Goal: Transaction & Acquisition: Download file/media

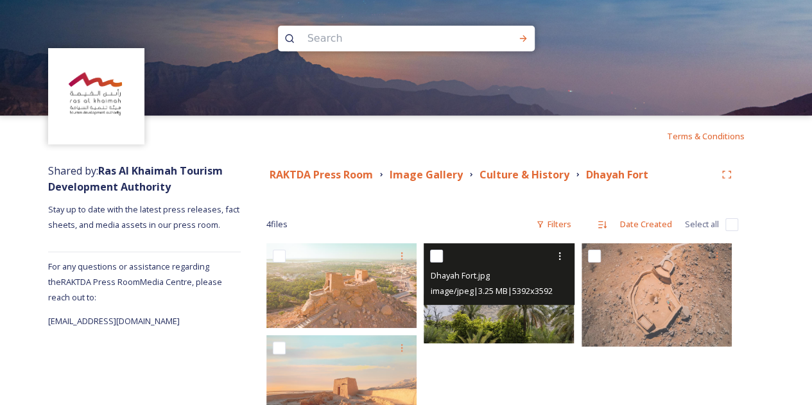
scroll to position [58, 0]
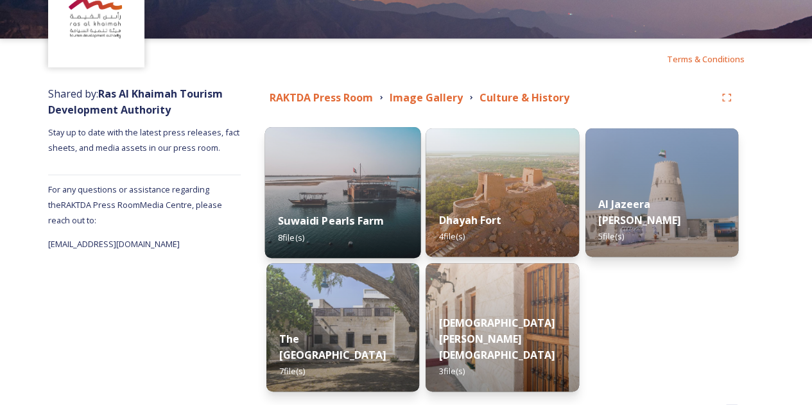
scroll to position [123, 0]
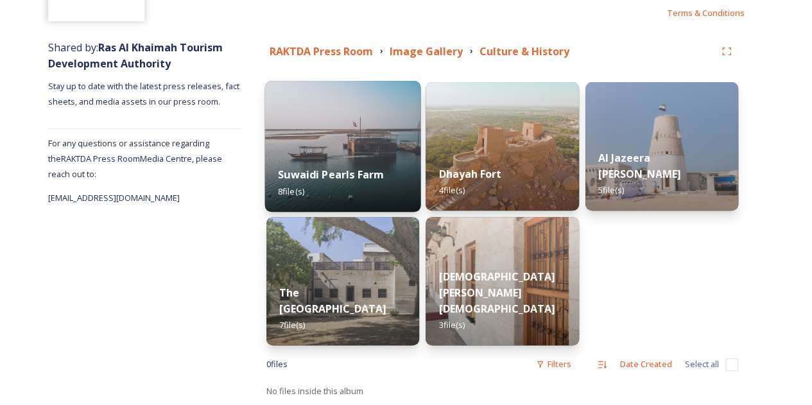
click at [357, 107] on img at bounding box center [343, 146] width 156 height 131
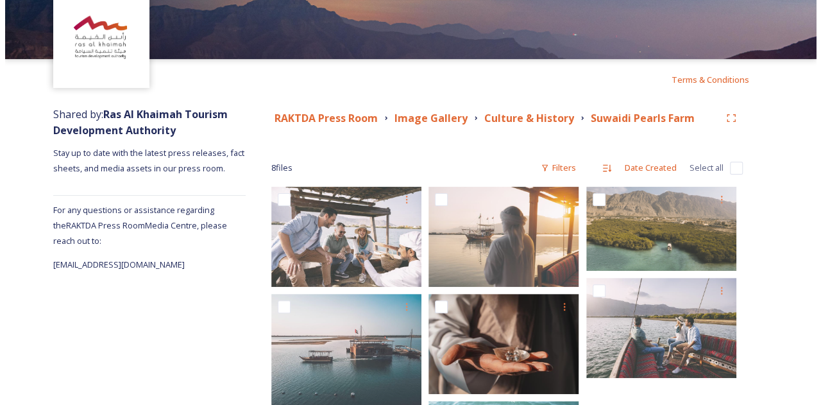
scroll to position [128, 0]
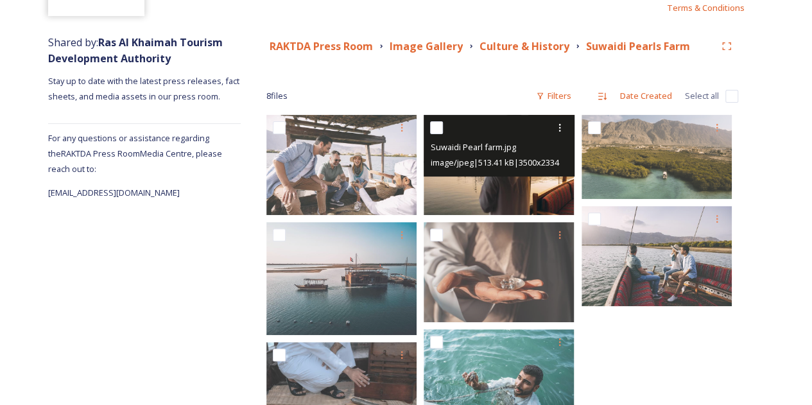
click at [510, 165] on span "image/jpeg | 513.41 kB | 3500 x 2334" at bounding box center [494, 163] width 128 height 12
click at [510, 187] on img at bounding box center [499, 165] width 150 height 100
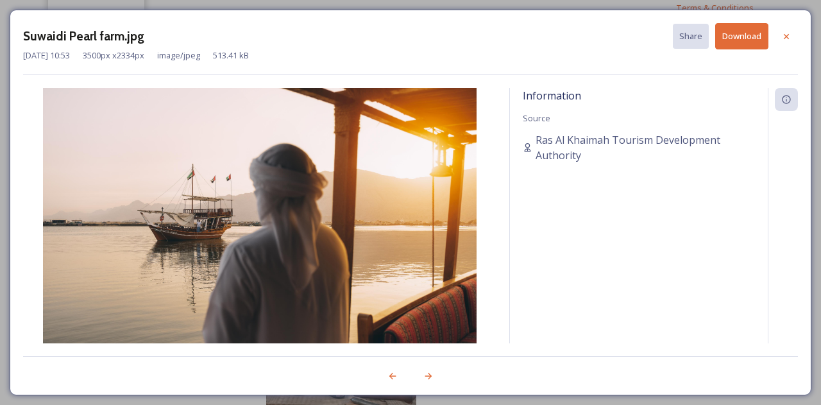
click at [749, 35] on button "Download" at bounding box center [742, 36] width 53 height 26
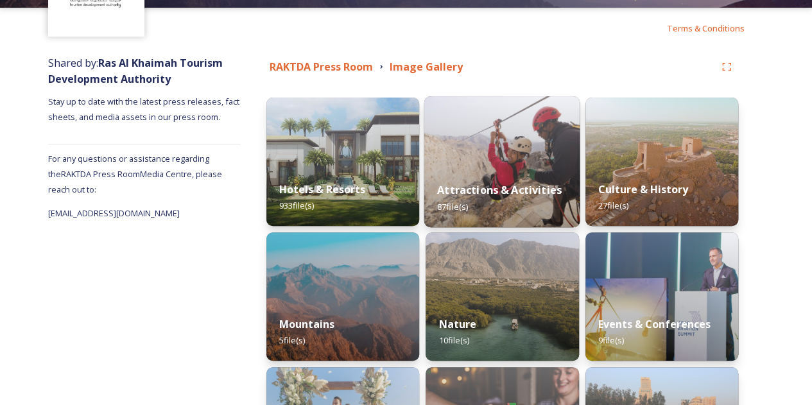
scroll to position [128, 0]
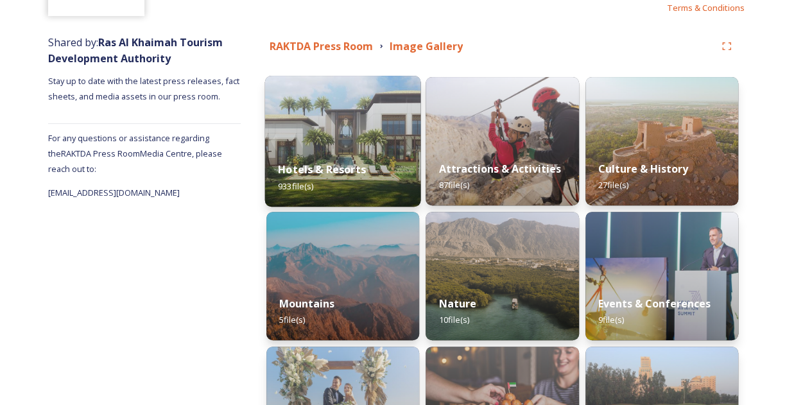
click at [375, 150] on div "Hotels & Resorts 933 file(s)" at bounding box center [343, 177] width 156 height 58
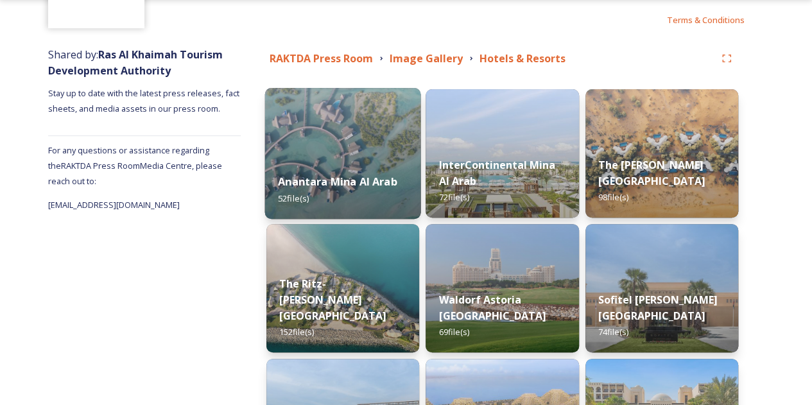
scroll to position [128, 0]
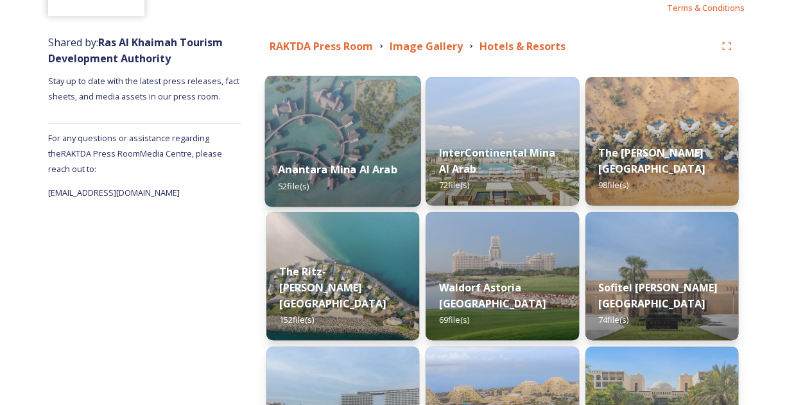
click at [327, 121] on img at bounding box center [343, 141] width 156 height 131
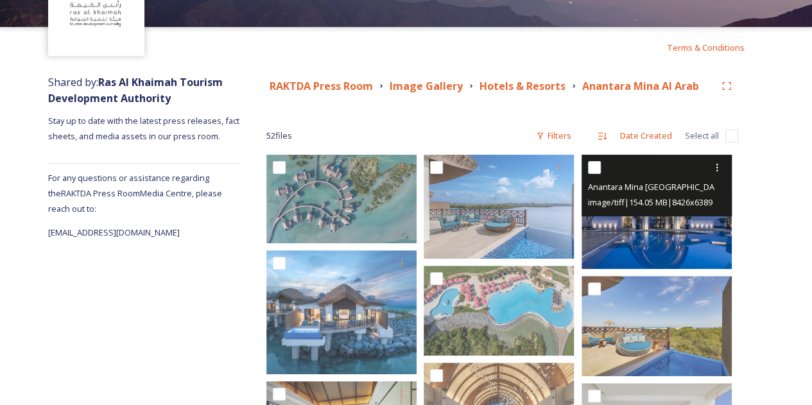
scroll to position [128, 0]
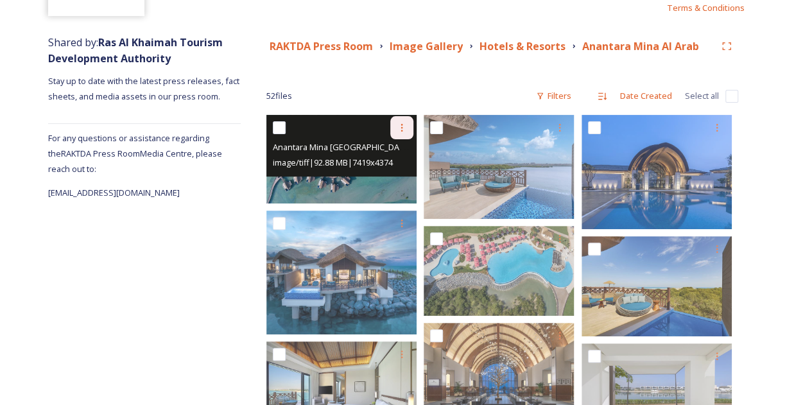
click at [402, 128] on icon at bounding box center [402, 128] width 2 height 8
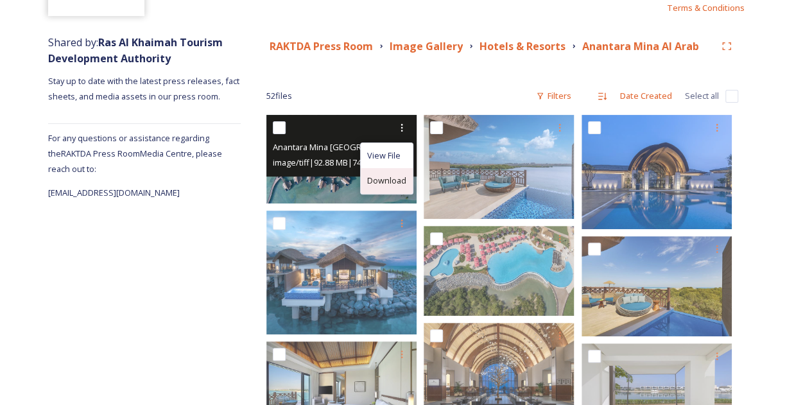
click at [386, 176] on span "Download" at bounding box center [386, 181] width 39 height 12
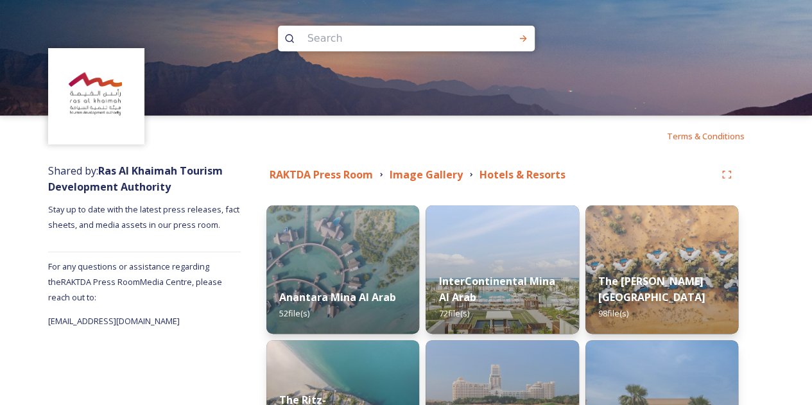
scroll to position [64, 0]
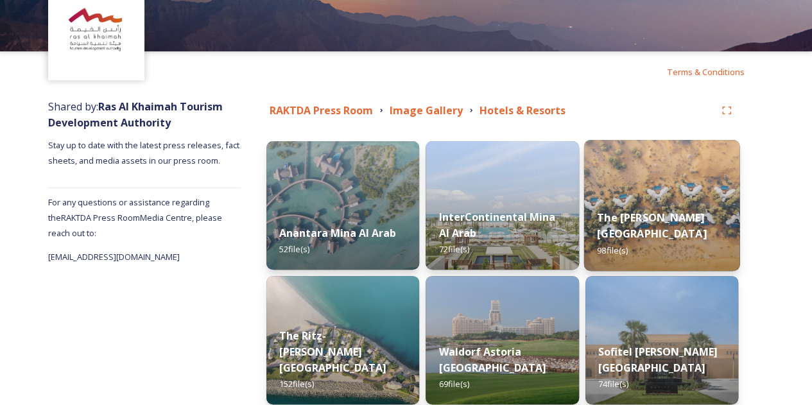
click at [652, 176] on img at bounding box center [661, 205] width 156 height 131
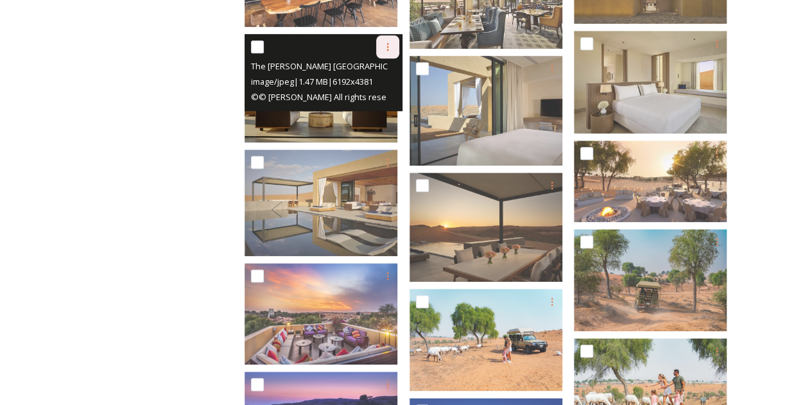
scroll to position [513, 0]
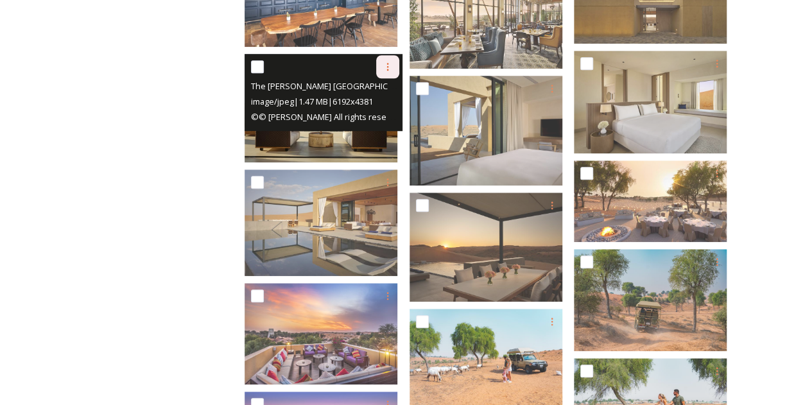
click at [393, 67] on icon at bounding box center [387, 67] width 10 height 10
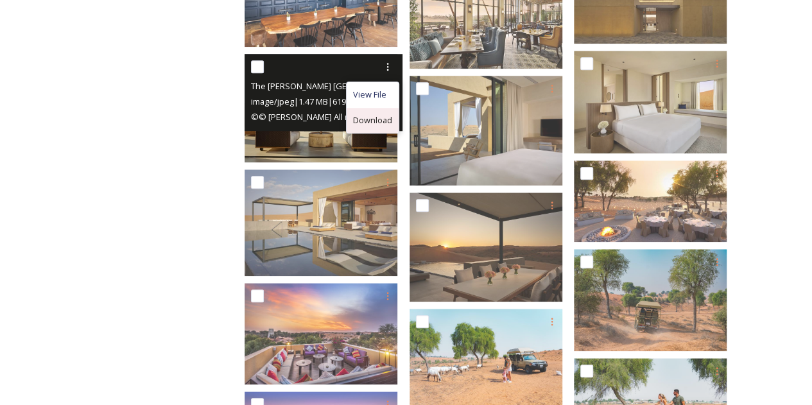
click at [392, 117] on span "Download" at bounding box center [372, 120] width 39 height 12
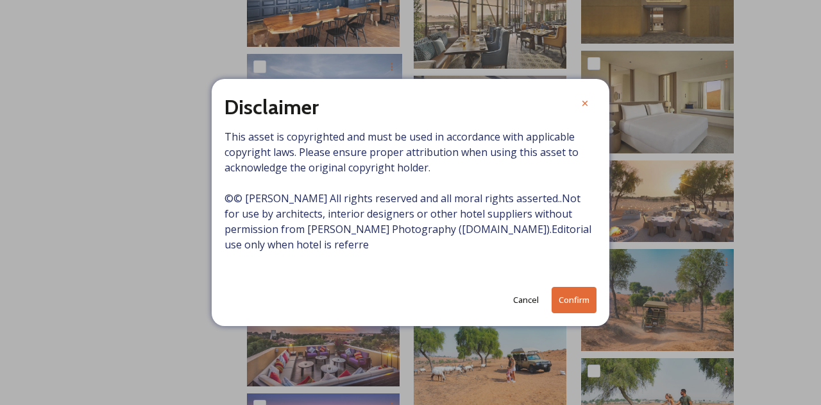
click at [568, 293] on button "Confirm" at bounding box center [574, 300] width 45 height 26
